Goal: Information Seeking & Learning: Learn about a topic

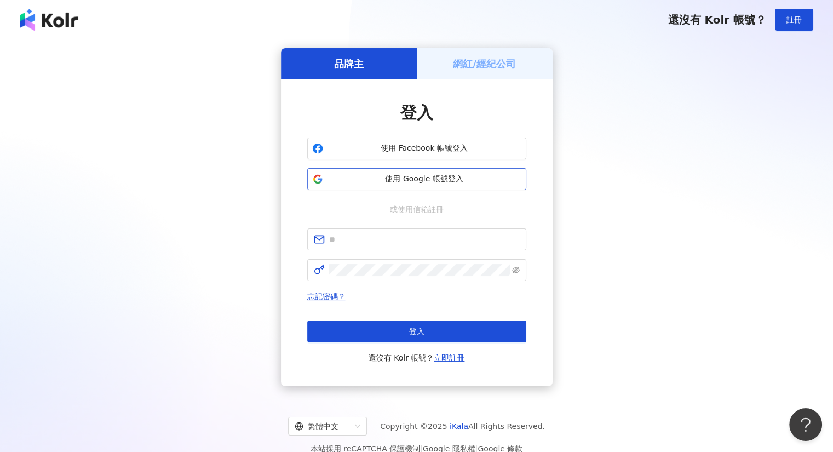
click at [404, 179] on span "使用 Google 帳號登入" at bounding box center [424, 179] width 194 height 11
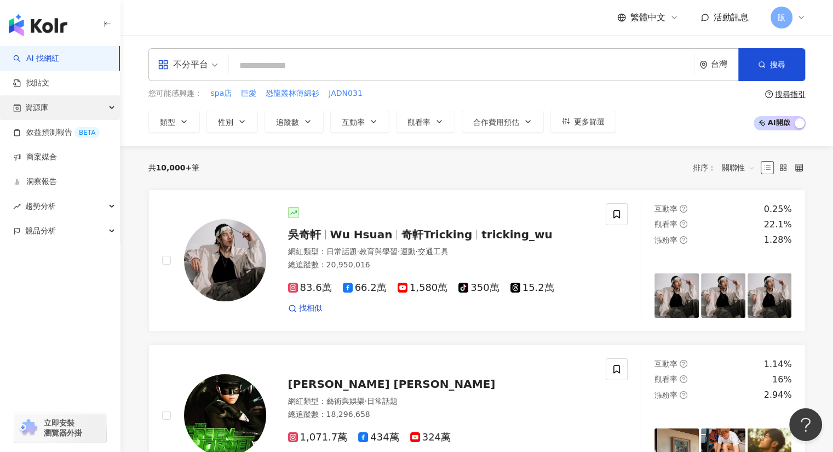
click at [42, 110] on span "資源庫" at bounding box center [36, 107] width 23 height 25
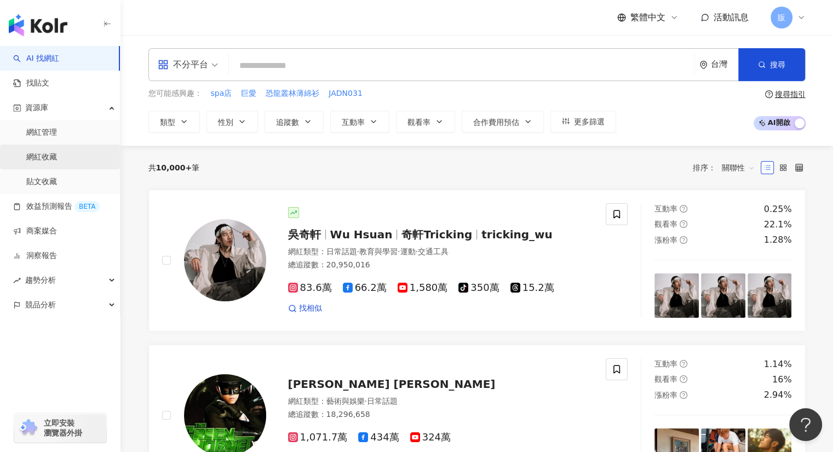
click at [36, 158] on link "網紅收藏" at bounding box center [41, 157] width 31 height 11
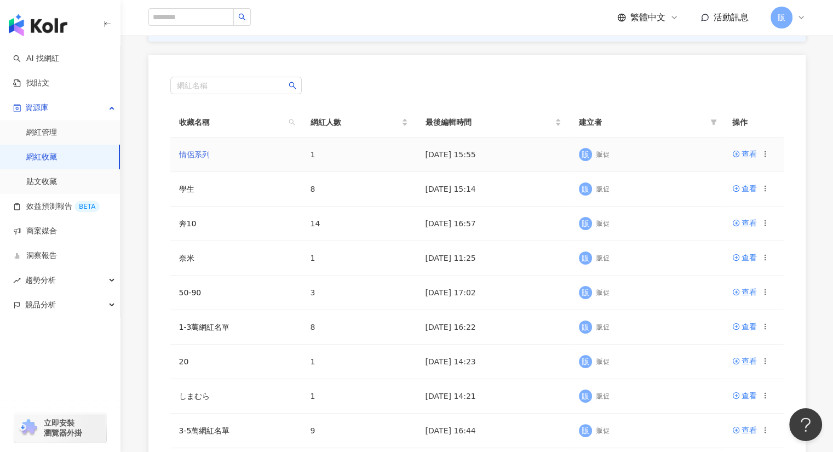
scroll to position [109, 0]
click at [747, 157] on div "查看" at bounding box center [748, 153] width 15 height 12
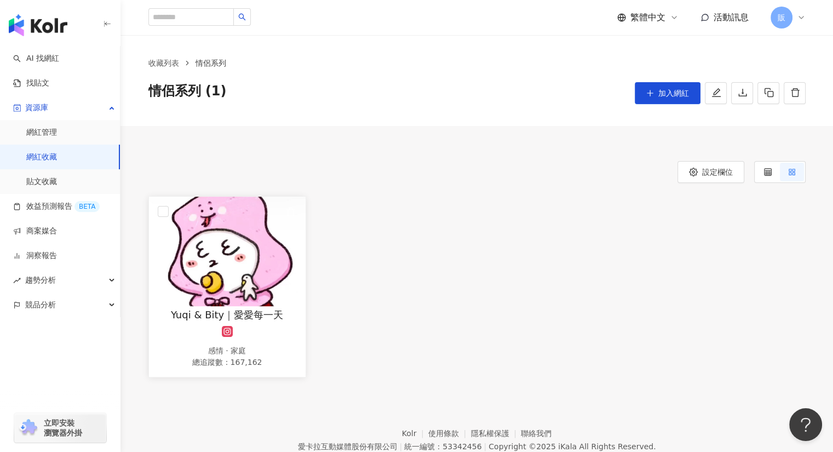
click at [226, 260] on img at bounding box center [227, 251] width 157 height 109
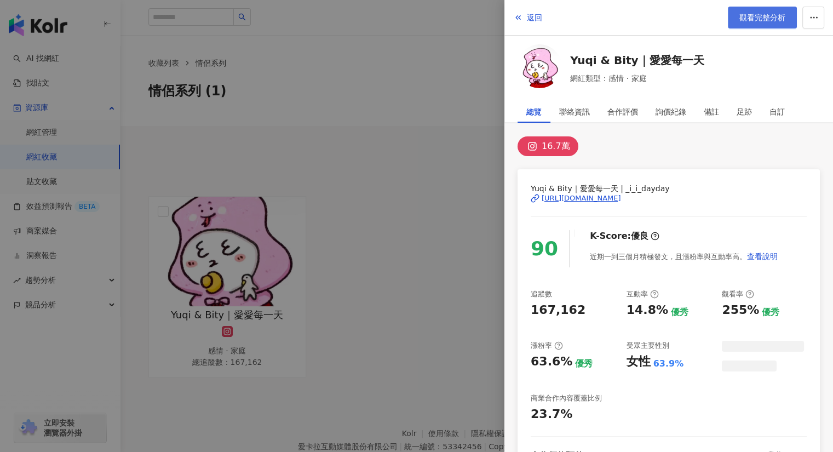
click at [751, 23] on link "觀看完整分析" at bounding box center [761, 18] width 69 height 22
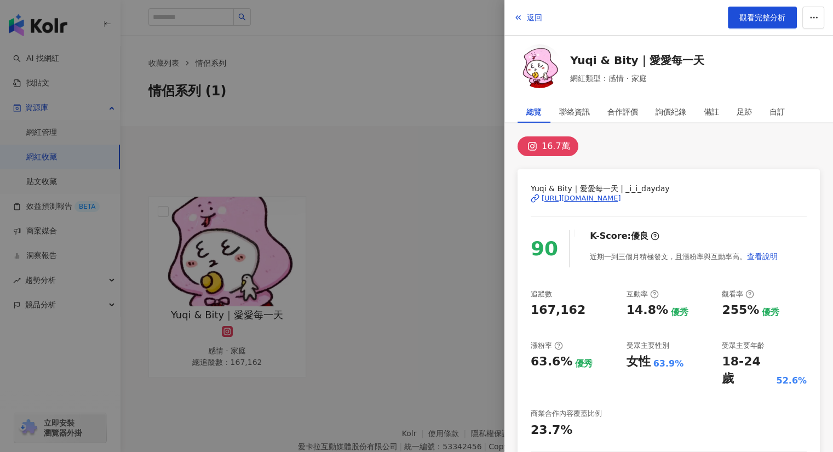
click at [42, 155] on div at bounding box center [416, 226] width 833 height 452
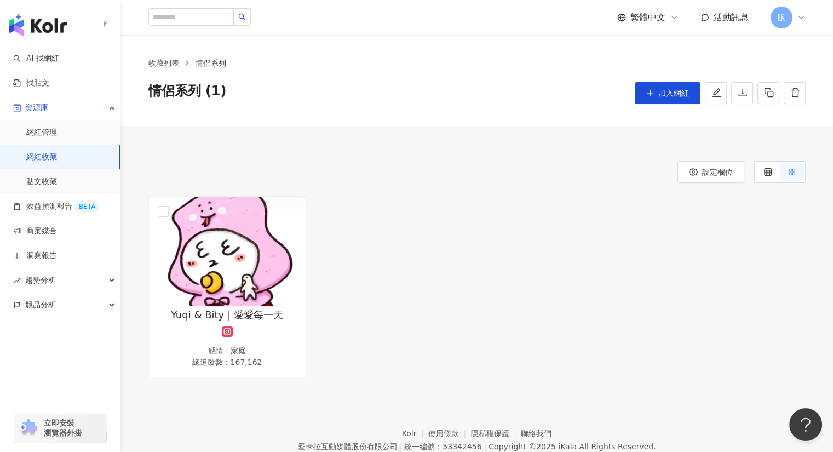
click at [42, 157] on link "網紅收藏" at bounding box center [41, 157] width 31 height 11
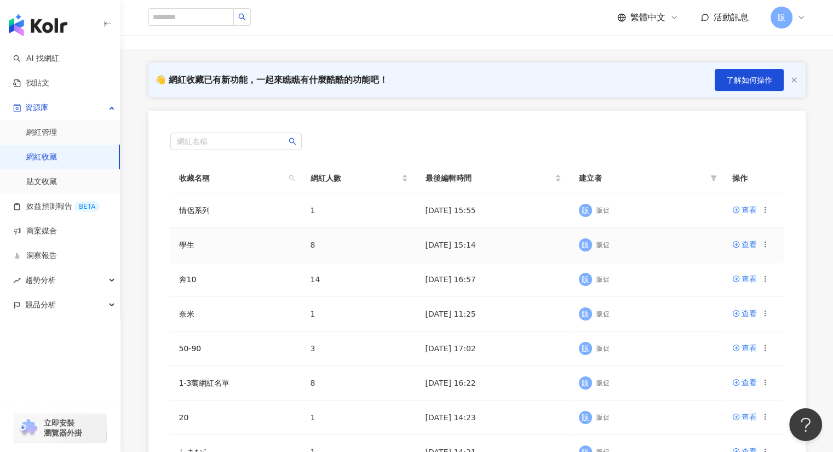
scroll to position [54, 0]
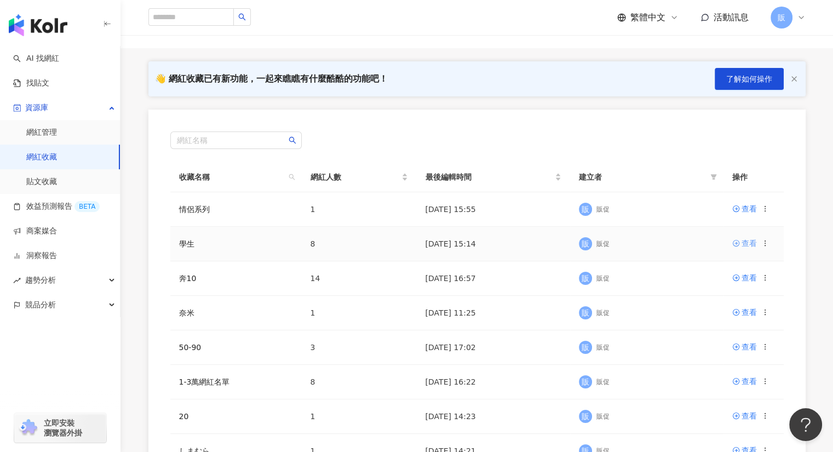
click at [749, 244] on div "查看" at bounding box center [748, 243] width 15 height 12
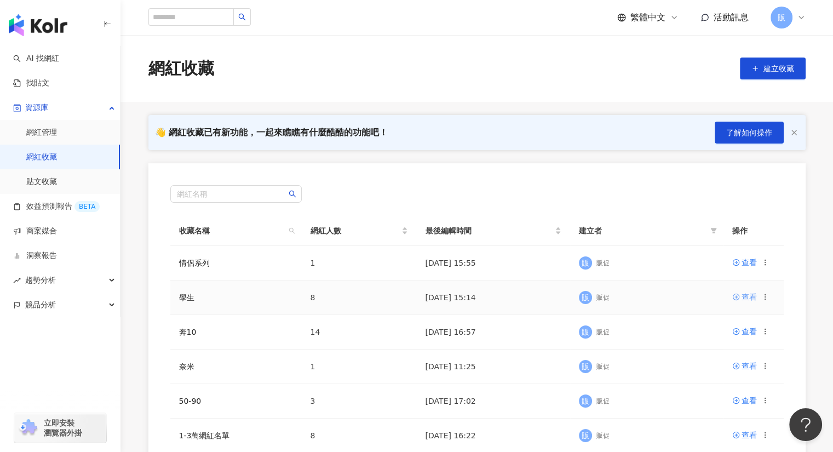
click at [733, 296] on icon at bounding box center [736, 297] width 8 height 8
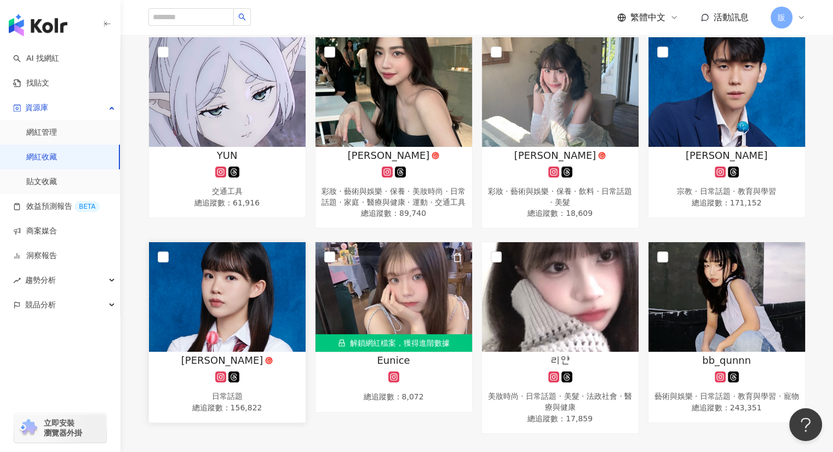
scroll to position [160, 0]
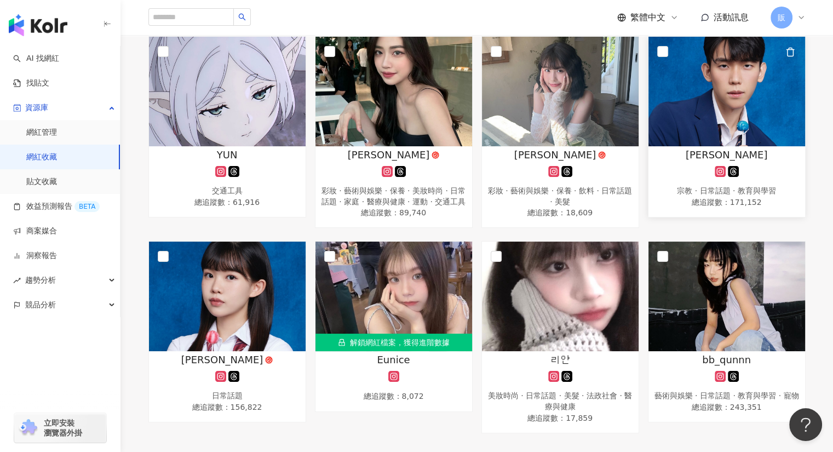
click at [737, 140] on img at bounding box center [726, 91] width 157 height 109
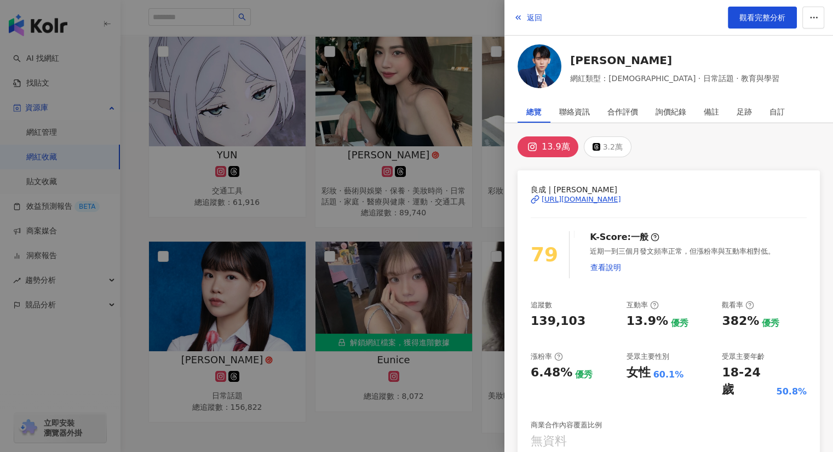
click at [244, 306] on div at bounding box center [416, 226] width 833 height 452
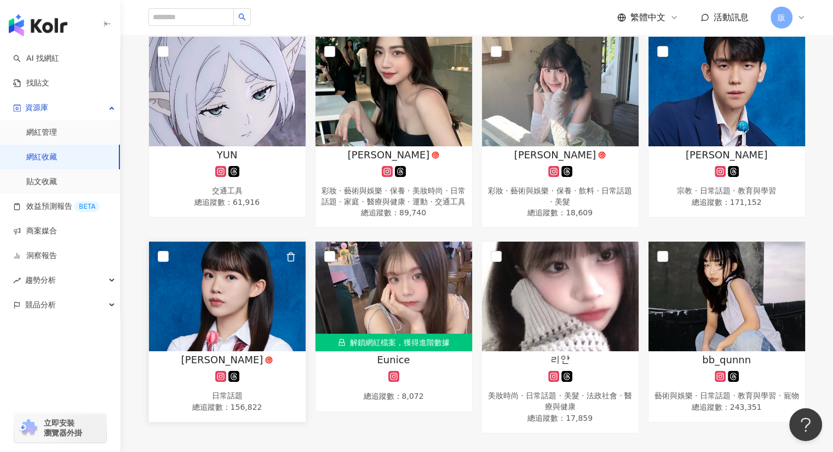
click at [243, 309] on img at bounding box center [227, 295] width 157 height 109
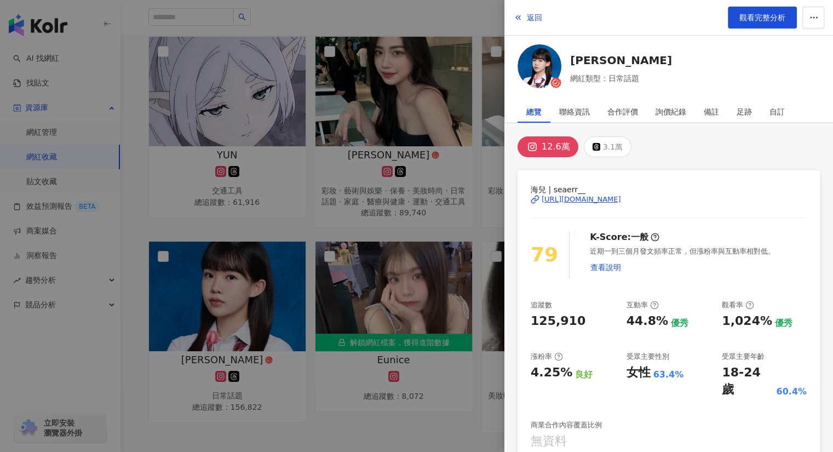
click at [162, 236] on div at bounding box center [416, 226] width 833 height 452
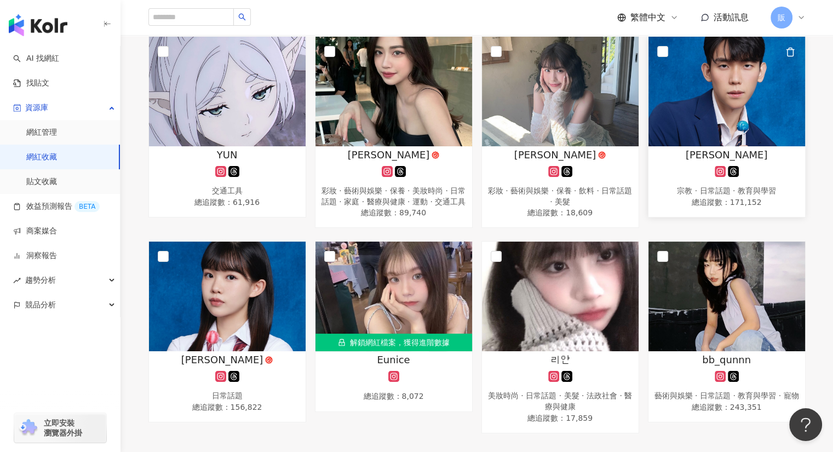
click at [673, 91] on img at bounding box center [726, 91] width 157 height 109
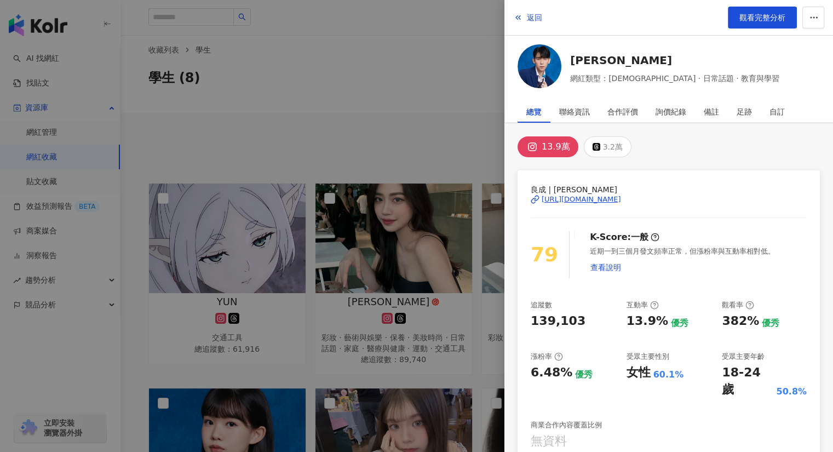
scroll to position [0, 0]
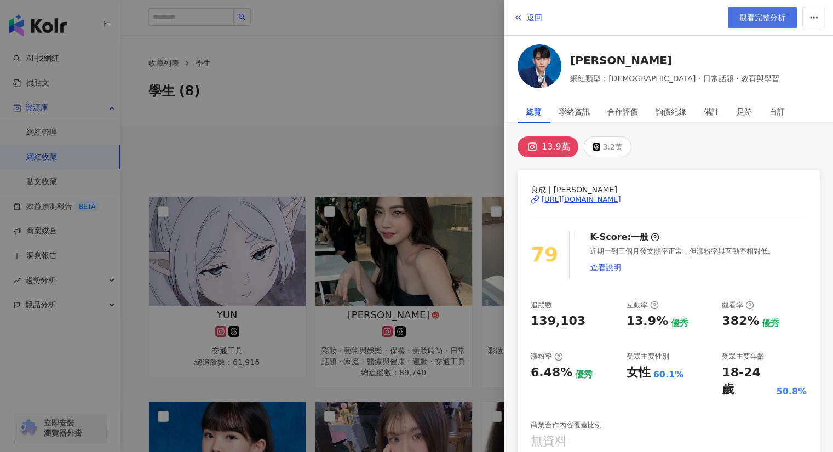
click at [749, 22] on span "觀看完整分析" at bounding box center [762, 17] width 46 height 9
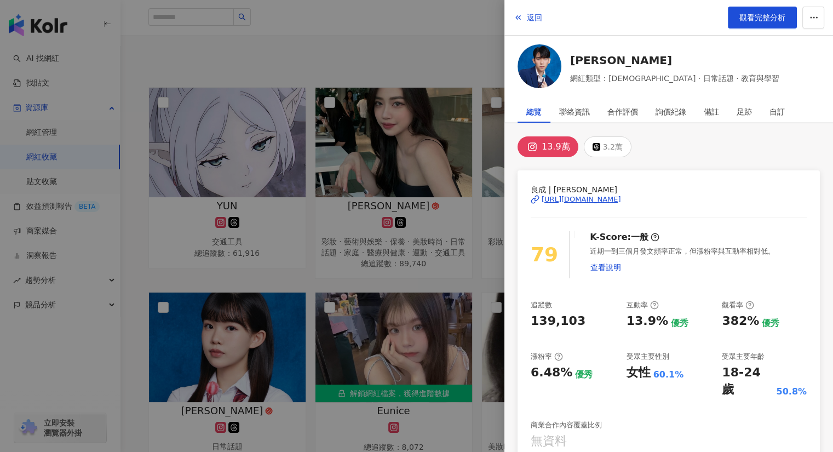
scroll to position [109, 0]
click at [237, 373] on div at bounding box center [416, 226] width 833 height 452
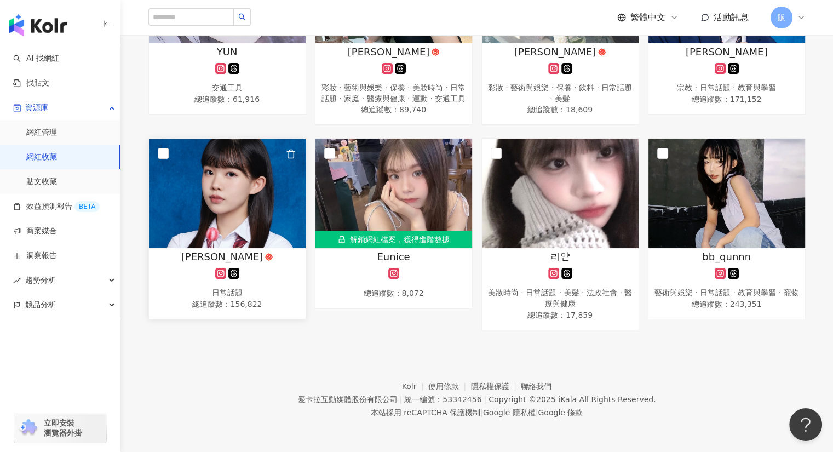
scroll to position [270, 0]
click at [236, 223] on img at bounding box center [227, 192] width 157 height 109
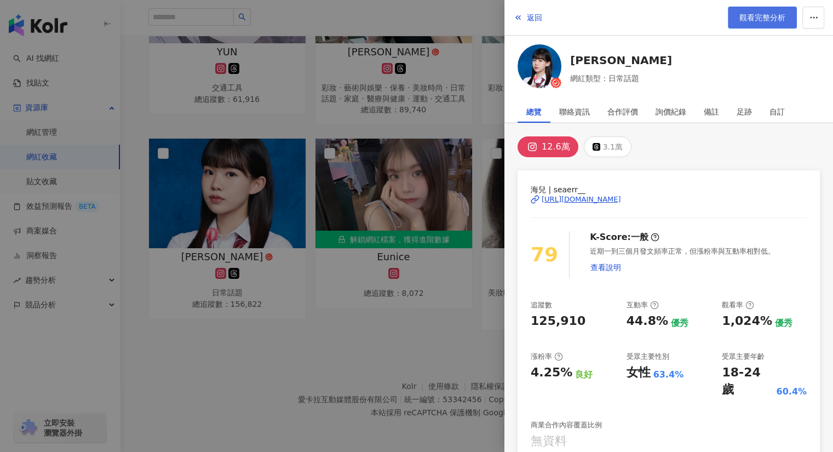
click at [755, 19] on span "觀看完整分析" at bounding box center [762, 17] width 46 height 9
click at [479, 20] on div at bounding box center [416, 226] width 833 height 452
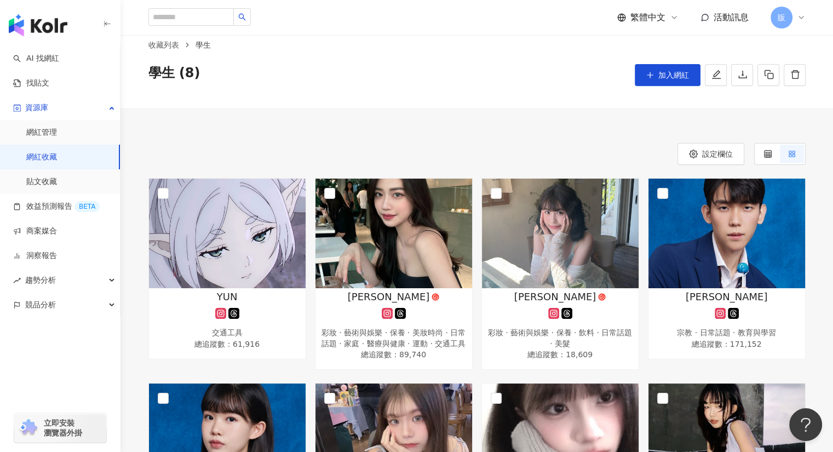
scroll to position [0, 0]
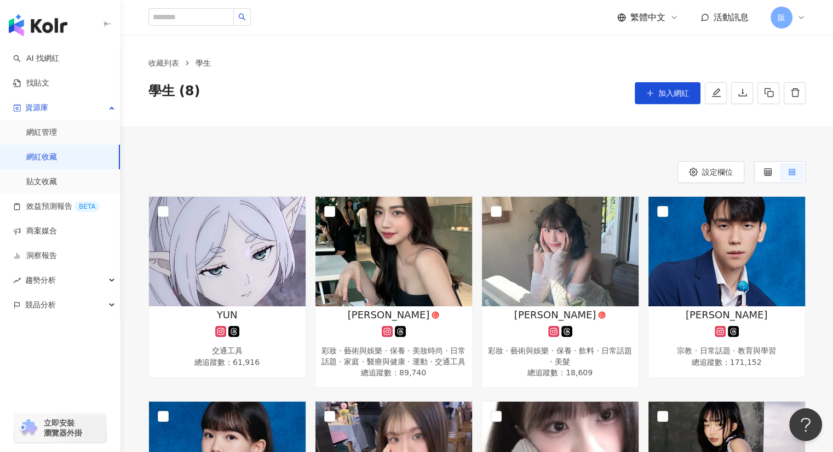
click at [54, 157] on link "網紅收藏" at bounding box center [41, 157] width 31 height 11
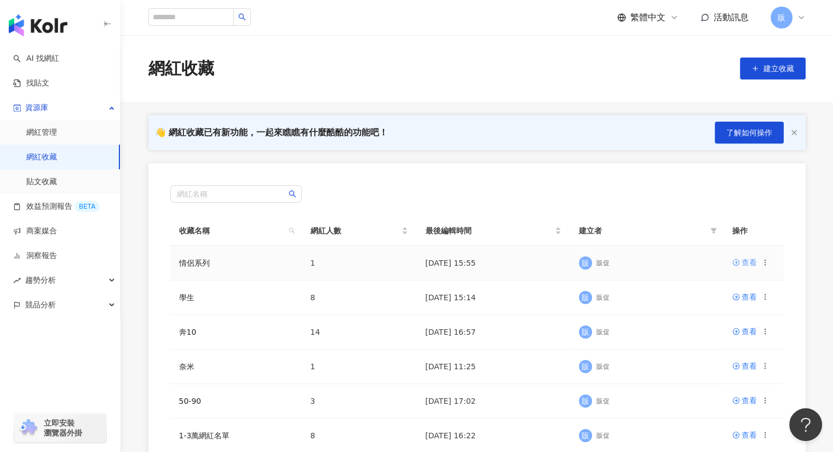
click at [746, 263] on div "查看" at bounding box center [748, 262] width 15 height 12
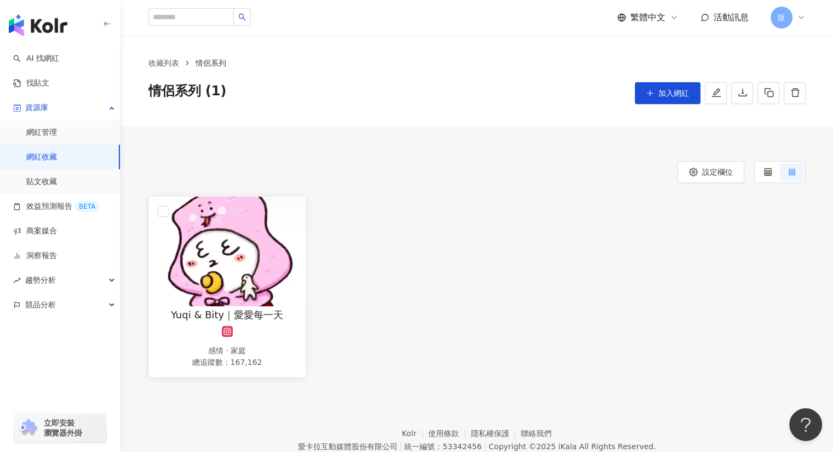
click at [233, 241] on img at bounding box center [227, 251] width 157 height 109
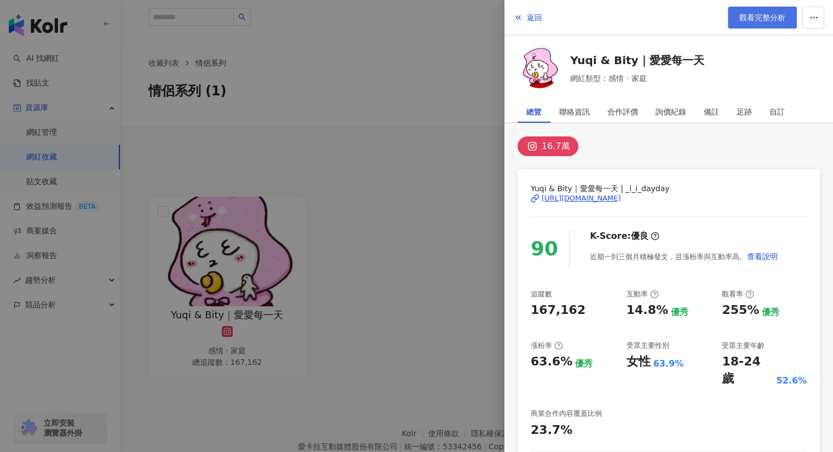
click at [740, 20] on span "觀看完整分析" at bounding box center [762, 17] width 46 height 9
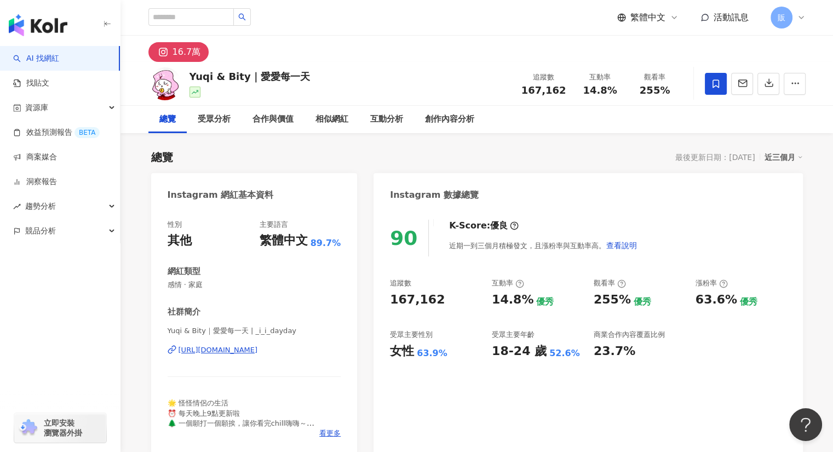
click at [258, 350] on div "[URL][DOMAIN_NAME]" at bounding box center [217, 350] width 79 height 10
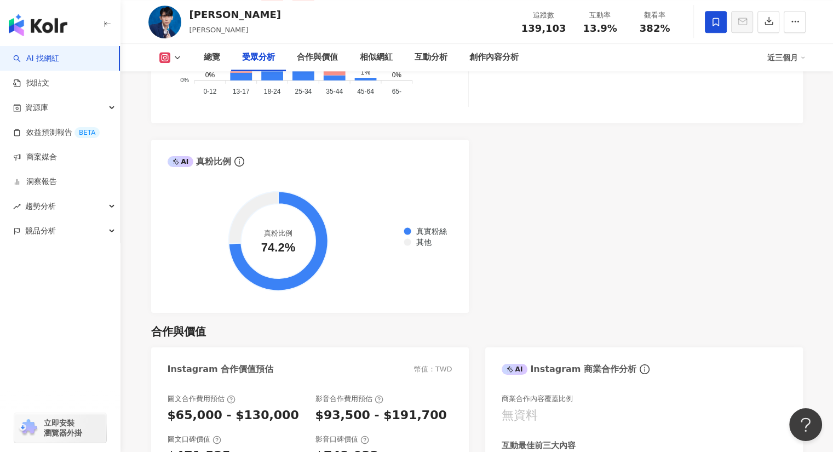
scroll to position [1258, 0]
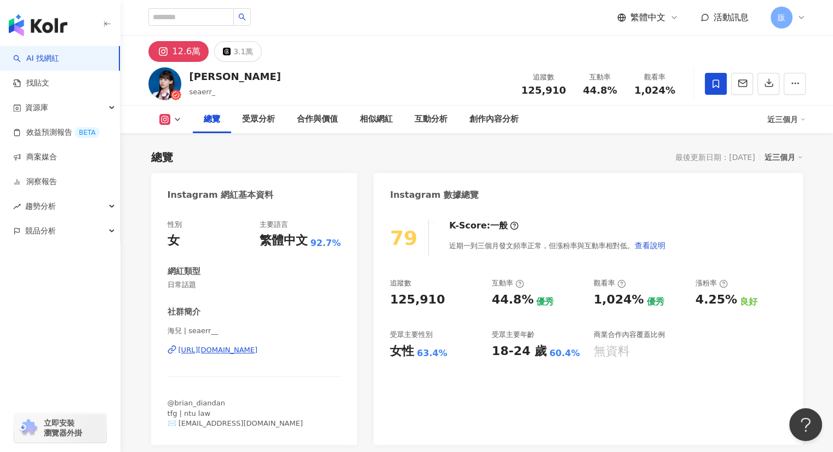
click at [31, 63] on link "AI 找網紅" at bounding box center [36, 58] width 46 height 11
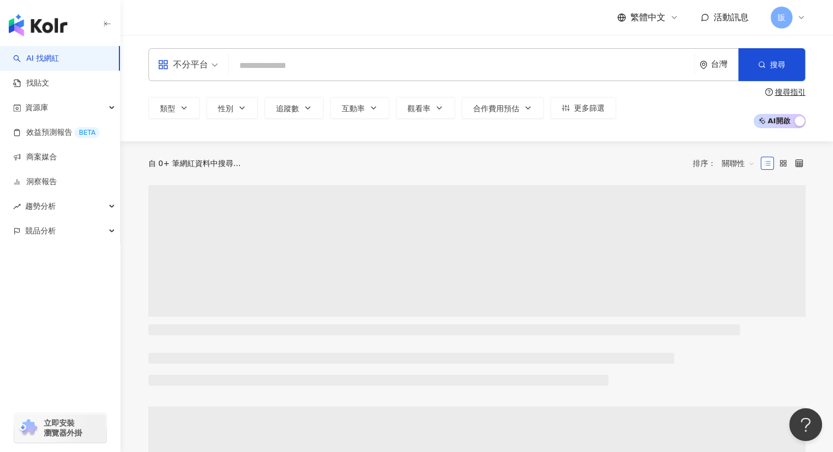
click at [267, 66] on input "search" at bounding box center [461, 65] width 457 height 21
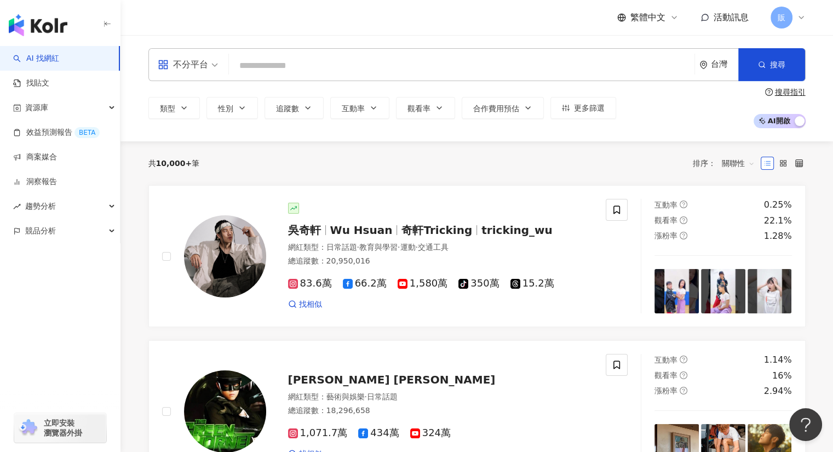
click at [255, 65] on input "search" at bounding box center [461, 65] width 457 height 21
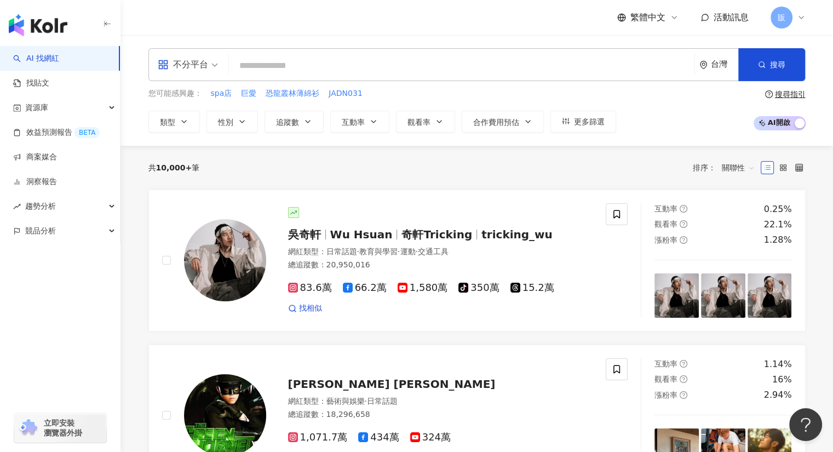
click at [262, 63] on input "search" at bounding box center [461, 65] width 457 height 21
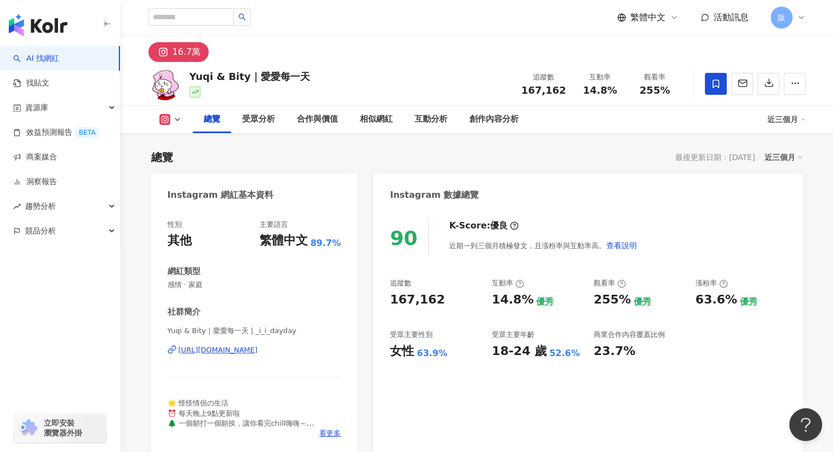
click at [258, 351] on div "[URL][DOMAIN_NAME]" at bounding box center [217, 350] width 79 height 10
